Goal: Information Seeking & Learning: Learn about a topic

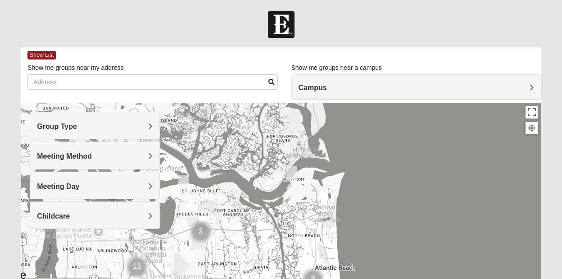
drag, startPoint x: 305, startPoint y: 149, endPoint x: 304, endPoint y: 215, distance: 66.2
click at [304, 215] on div at bounding box center [281, 283] width 520 height 360
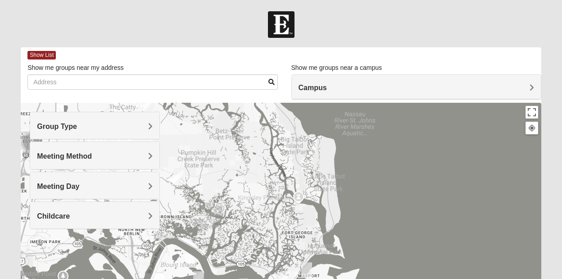
drag, startPoint x: 277, startPoint y: 128, endPoint x: 292, endPoint y: 219, distance: 92.2
click at [292, 219] on div at bounding box center [281, 283] width 520 height 360
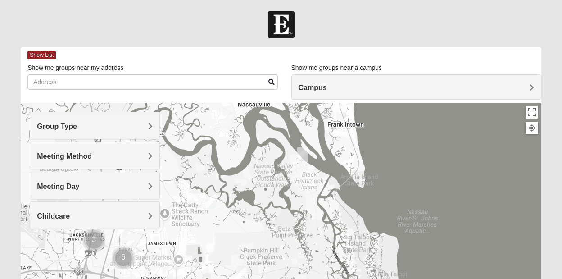
drag, startPoint x: 248, startPoint y: 133, endPoint x: 310, endPoint y: 230, distance: 114.9
click at [310, 230] on div at bounding box center [281, 283] width 520 height 360
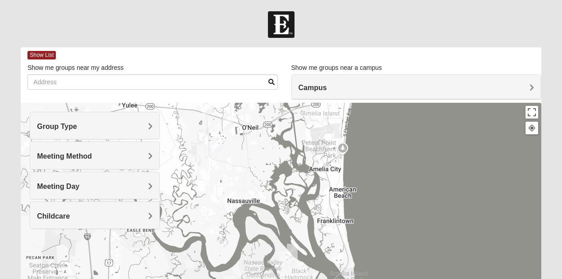
drag, startPoint x: 297, startPoint y: 131, endPoint x: 288, endPoint y: 226, distance: 95.9
click at [288, 226] on div at bounding box center [281, 283] width 520 height 360
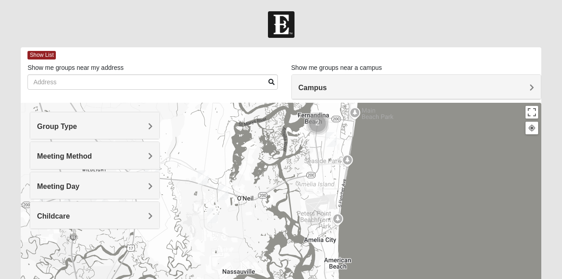
drag, startPoint x: 291, startPoint y: 154, endPoint x: 288, endPoint y: 228, distance: 73.9
click at [288, 228] on div at bounding box center [281, 283] width 520 height 360
click at [77, 125] on span "Group Type" at bounding box center [57, 126] width 40 height 8
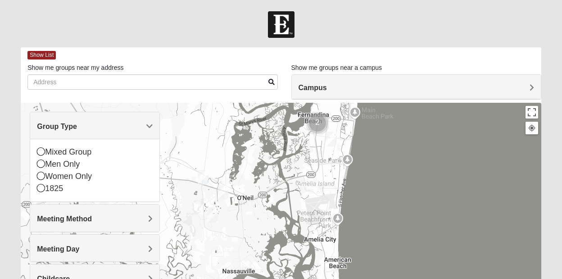
click at [222, 193] on img "Mixed Speed 32034" at bounding box center [222, 192] width 11 height 15
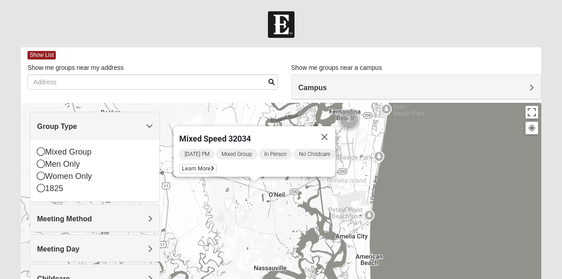
drag, startPoint x: 185, startPoint y: 205, endPoint x: 217, endPoint y: 196, distance: 34.1
click at [217, 196] on div "Mixed Speed 32034 [DATE] PM Mixed Group In Person No Childcare Learn More" at bounding box center [281, 283] width 520 height 360
click at [195, 164] on span "Learn More" at bounding box center [198, 168] width 38 height 9
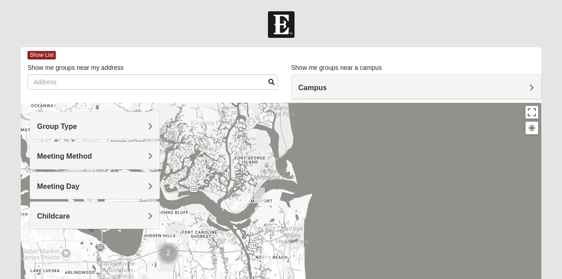
drag, startPoint x: 288, startPoint y: 154, endPoint x: 253, endPoint y: 235, distance: 87.9
click at [253, 235] on div at bounding box center [281, 283] width 520 height 360
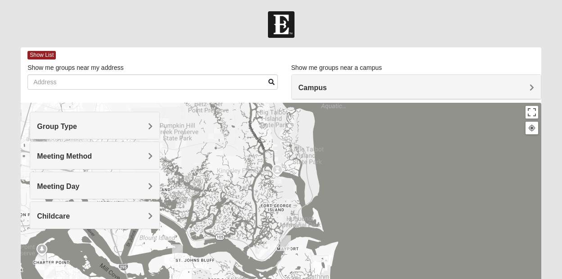
drag, startPoint x: 209, startPoint y: 129, endPoint x: 239, endPoint y: 188, distance: 66.2
click at [239, 188] on div at bounding box center [281, 283] width 520 height 360
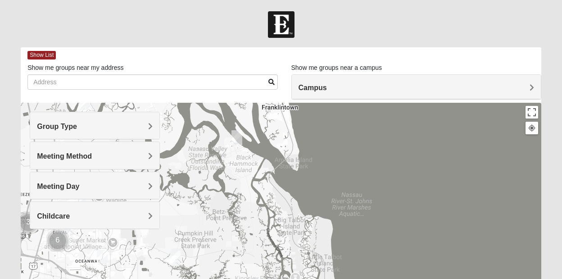
drag, startPoint x: 199, startPoint y: 128, endPoint x: 212, endPoint y: 222, distance: 94.8
click at [212, 222] on div at bounding box center [281, 283] width 520 height 360
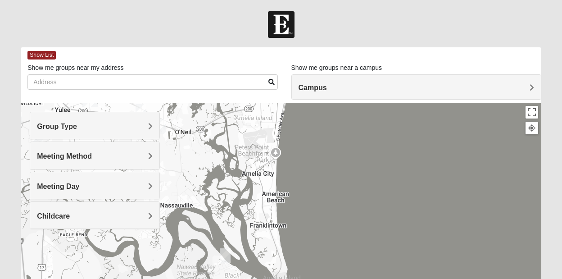
drag, startPoint x: 254, startPoint y: 140, endPoint x: 241, endPoint y: 262, distance: 123.1
click at [241, 262] on div at bounding box center [281, 283] width 520 height 360
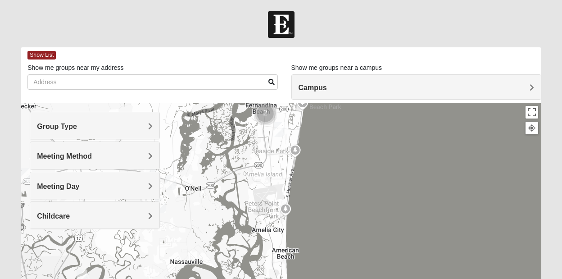
drag, startPoint x: 196, startPoint y: 160, endPoint x: 207, endPoint y: 215, distance: 56.0
click at [207, 215] on div at bounding box center [281, 283] width 520 height 360
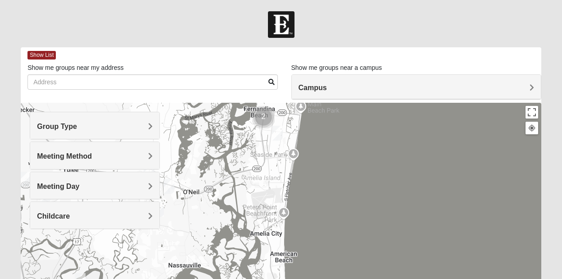
click at [277, 132] on img "Womens Bourquin 32034" at bounding box center [277, 133] width 11 height 15
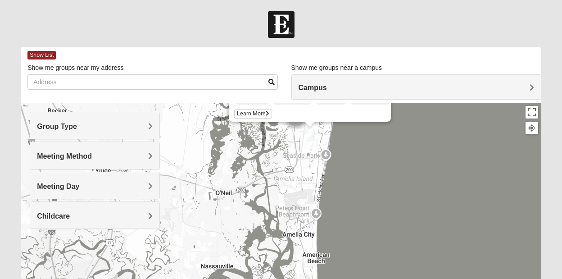
drag, startPoint x: 196, startPoint y: 199, endPoint x: 230, endPoint y: 134, distance: 73.3
click at [230, 134] on div "Womens Bourquin 32034 Tuesday PM Women Only In Person No Childcare Learn More" at bounding box center [281, 283] width 520 height 360
click at [182, 168] on img "Mens Lane 32034" at bounding box center [181, 172] width 11 height 15
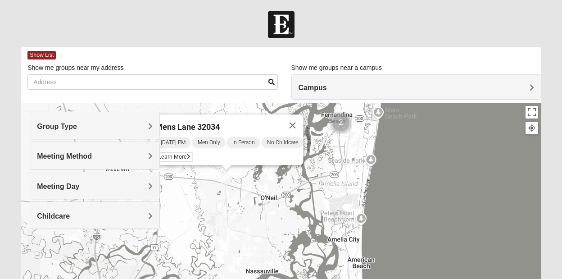
drag, startPoint x: 234, startPoint y: 207, endPoint x: 279, endPoint y: 186, distance: 49.9
click at [279, 186] on div "Mens Lane 32034 Monday PM Men Only In Person No Childcare Learn More" at bounding box center [281, 283] width 520 height 360
click at [247, 191] on img "Mixed Speed 32034" at bounding box center [246, 192] width 11 height 15
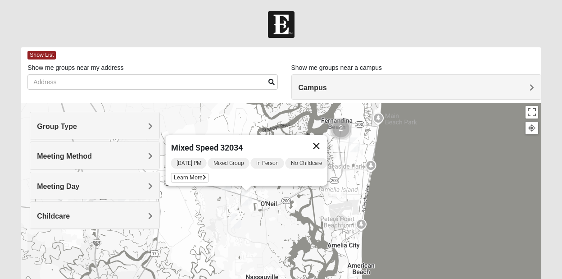
click at [326, 141] on button "Close" at bounding box center [317, 146] width 22 height 22
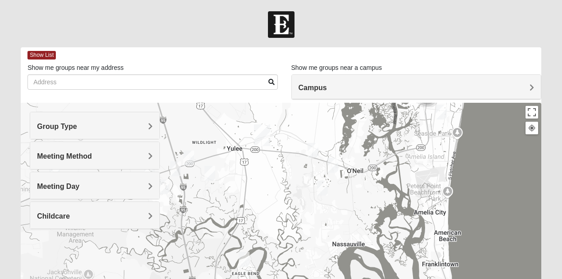
drag, startPoint x: 200, startPoint y: 196, endPoint x: 288, endPoint y: 162, distance: 94.0
click at [288, 162] on div at bounding box center [281, 283] width 520 height 360
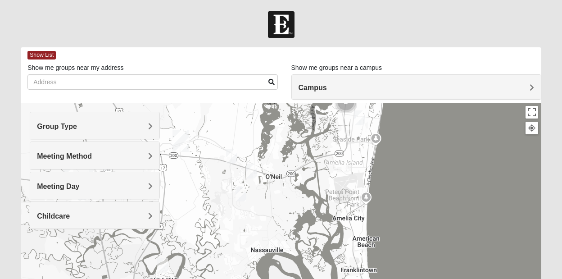
drag, startPoint x: 336, startPoint y: 131, endPoint x: 252, endPoint y: 137, distance: 84.0
click at [252, 137] on div at bounding box center [281, 283] width 520 height 360
click at [251, 168] on img "Mixed Speed 32034" at bounding box center [251, 170] width 11 height 15
